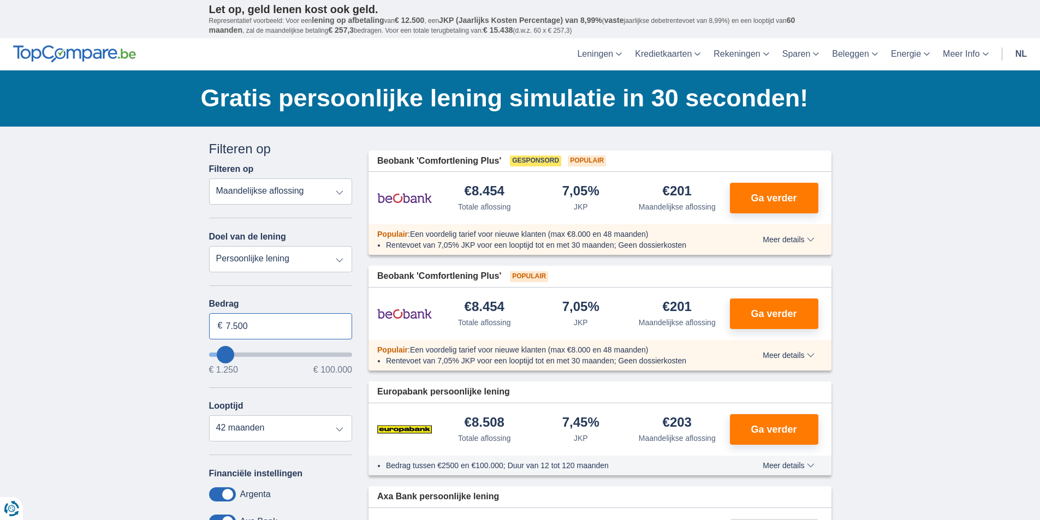
click at [267, 323] on input "7.500" at bounding box center [281, 326] width 144 height 26
type input "7"
type input "50.000"
type input "50250"
select select "120"
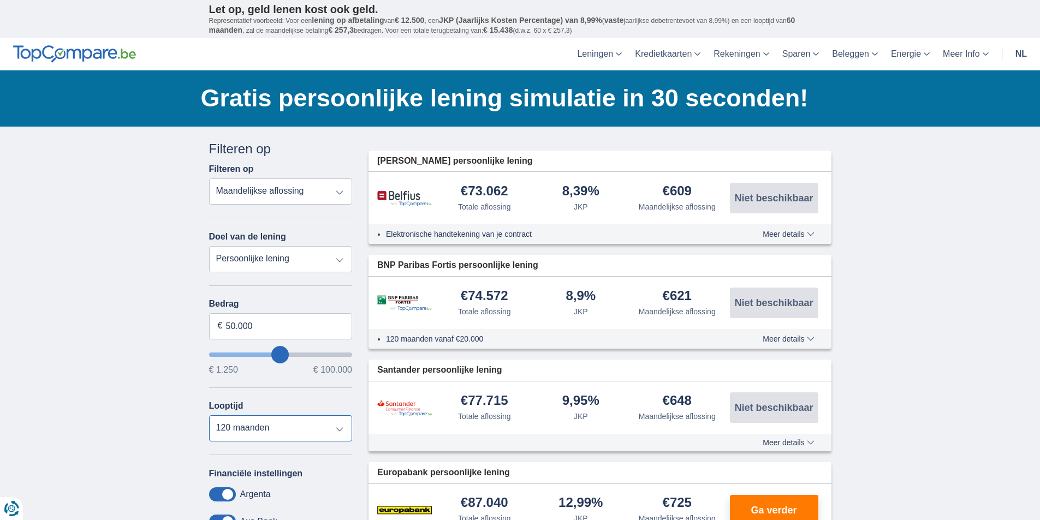
click at [321, 429] on select "12 maanden 18 maanden 24 maanden 30 maanden 36 maanden 42 maanden 48 maanden 60…" at bounding box center [281, 428] width 144 height 26
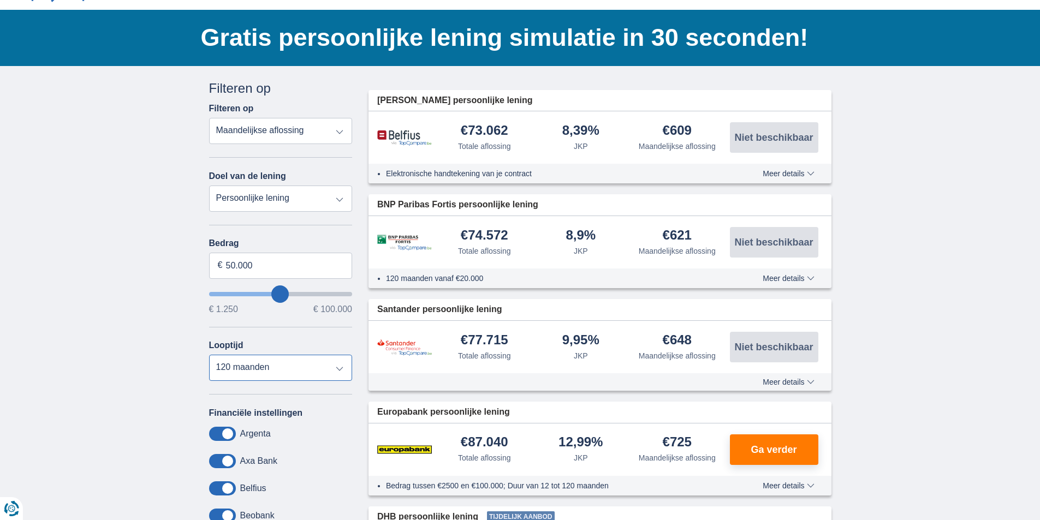
scroll to position [55, 0]
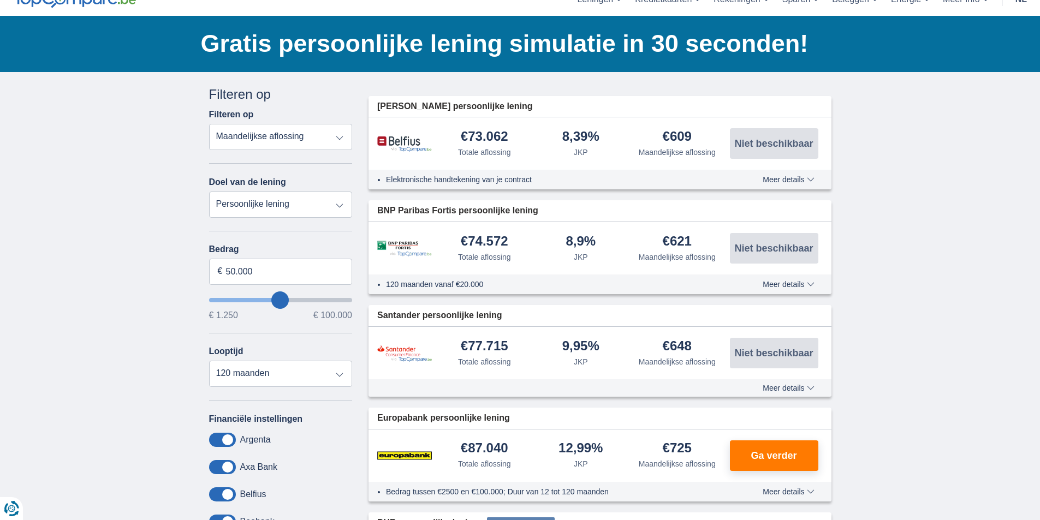
click at [771, 182] on span "Meer details" at bounding box center [788, 180] width 51 height 8
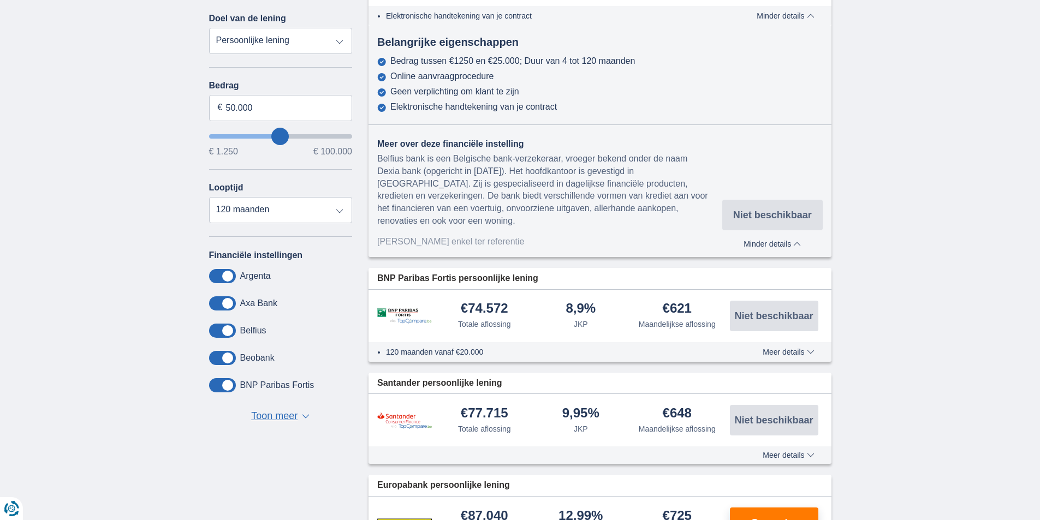
scroll to position [0, 0]
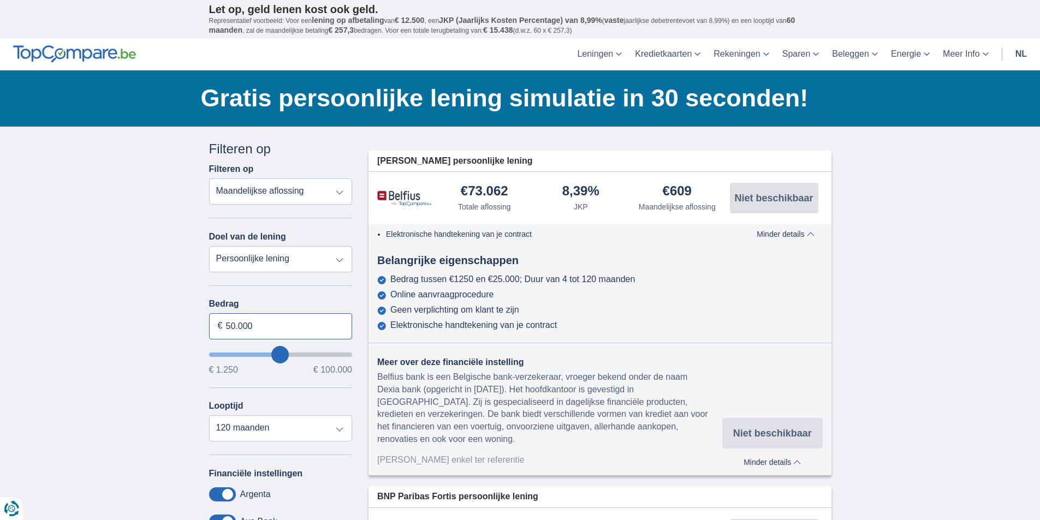
click at [228, 325] on input "50.000" at bounding box center [281, 326] width 144 height 26
type input "40.000"
type input "40250"
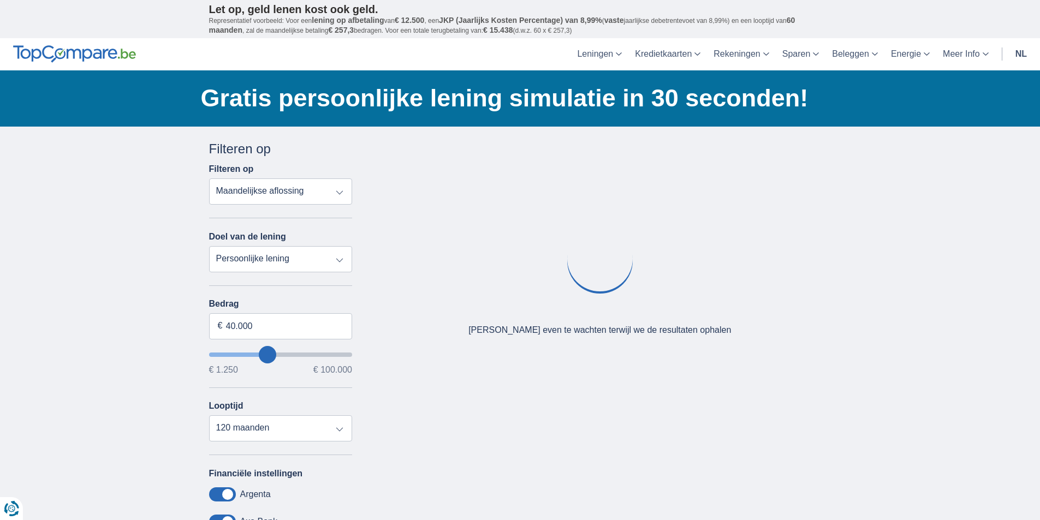
click at [701, 282] on div "Oeps... Geen product gevonden We vonden geen producten die overeenstemmen met j…" at bounding box center [599, 276] width 479 height 273
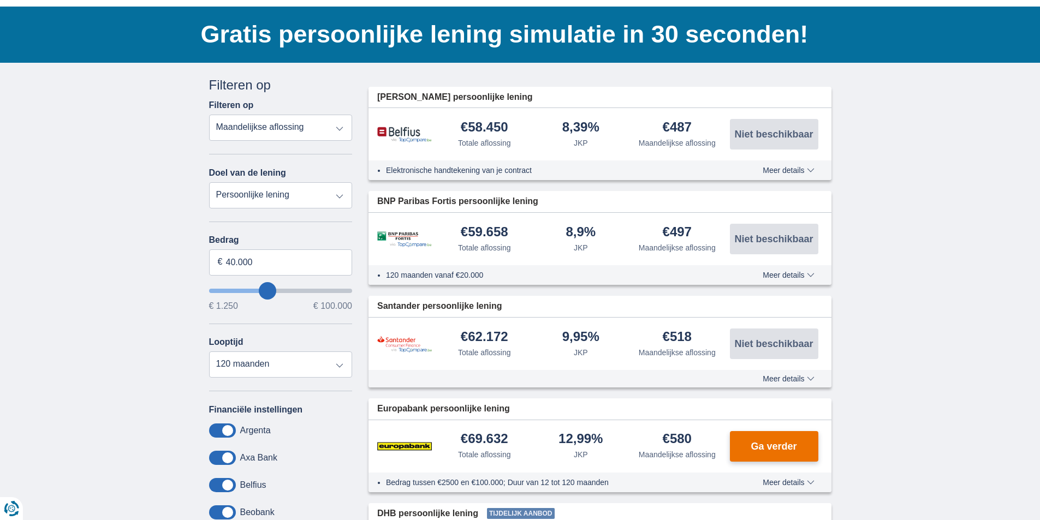
scroll to position [55, 0]
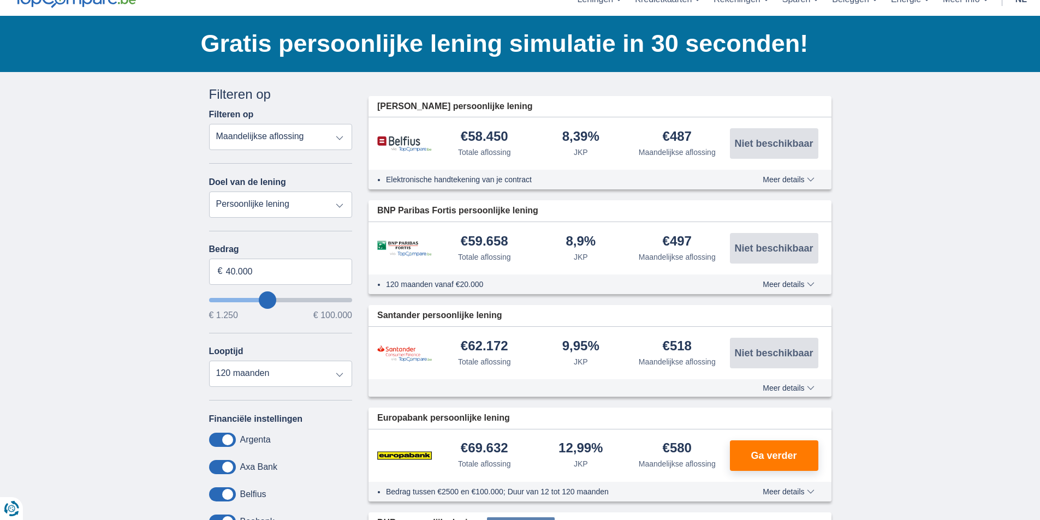
click at [767, 185] on div "Elektronische handtekening van je contract Meer details Minder details" at bounding box center [600, 180] width 463 height 20
click at [777, 178] on span "Meer details" at bounding box center [788, 180] width 51 height 8
